Goal: Navigation & Orientation: Find specific page/section

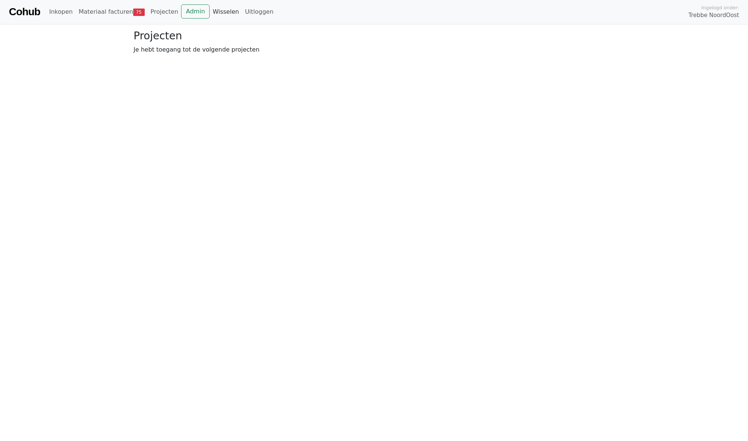
click at [221, 10] on link "Wisselen" at bounding box center [226, 11] width 32 height 15
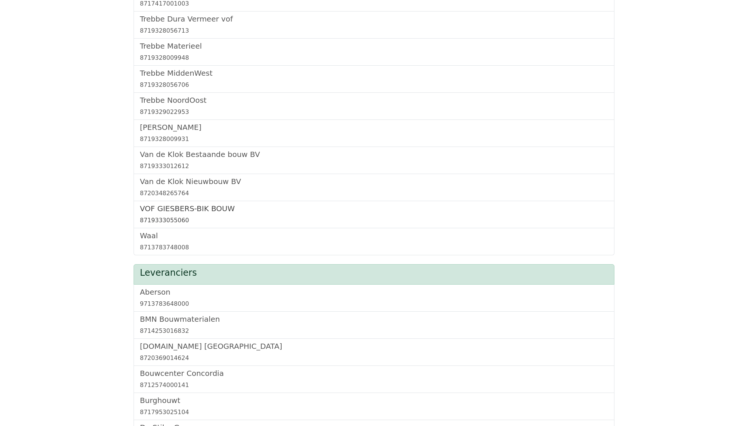
scroll to position [158, 0]
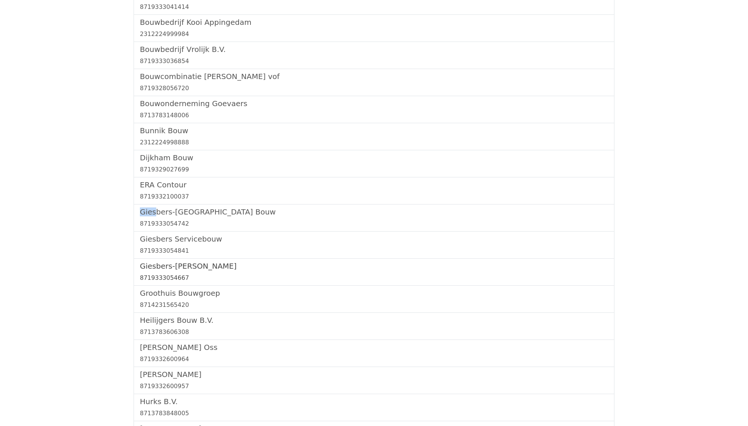
click at [174, 266] on h5 "Giesbers-Wijchen Bouw" at bounding box center [374, 266] width 468 height 9
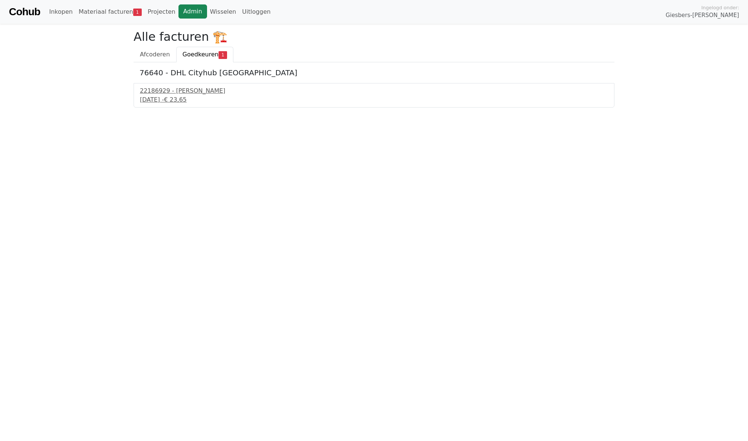
click at [186, 11] on link "Admin" at bounding box center [193, 11] width 29 height 14
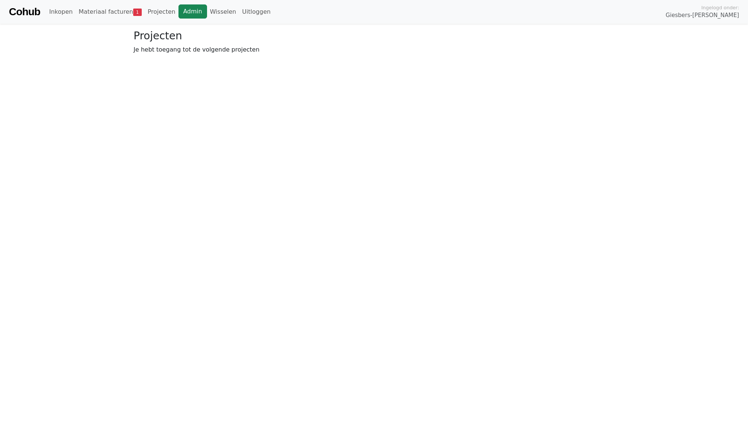
click at [180, 12] on link "Admin" at bounding box center [193, 11] width 29 height 14
click at [211, 10] on link "Wisselen" at bounding box center [223, 11] width 32 height 15
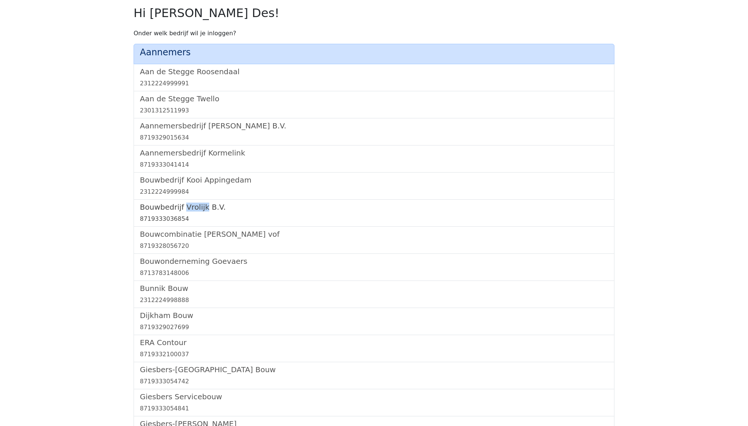
click at [159, 209] on h5 "Bouwbedrijf Vrolijk B.V." at bounding box center [374, 207] width 468 height 9
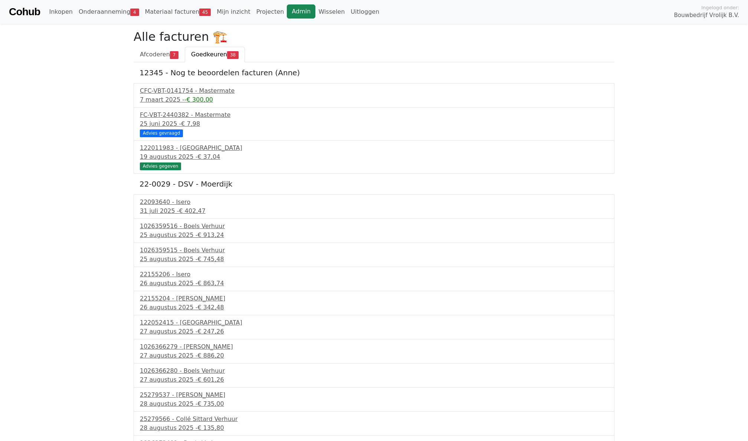
click at [290, 7] on link "Admin" at bounding box center [301, 11] width 29 height 14
